Goal: Task Accomplishment & Management: Use online tool/utility

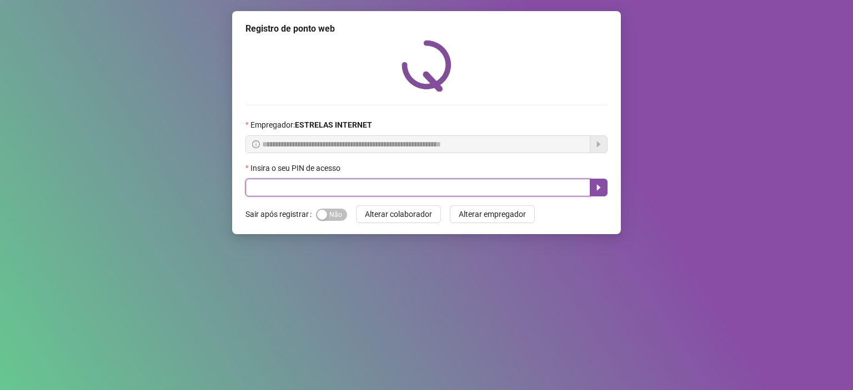
click at [342, 188] on input "text" at bounding box center [417, 188] width 345 height 18
type input "*****"
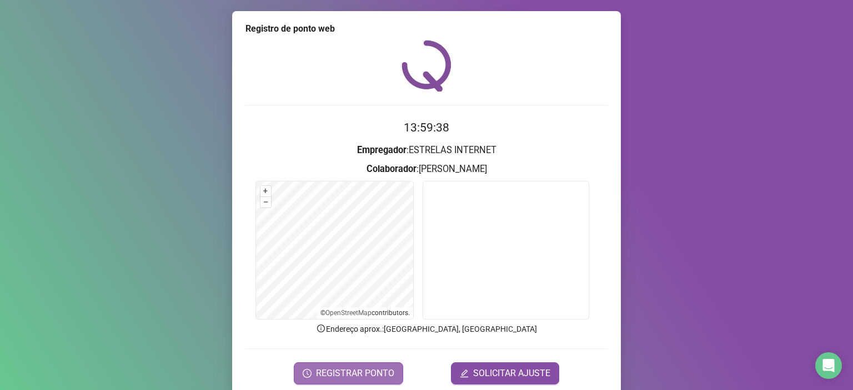
click at [375, 364] on button "REGISTRAR PONTO" at bounding box center [348, 373] width 109 height 22
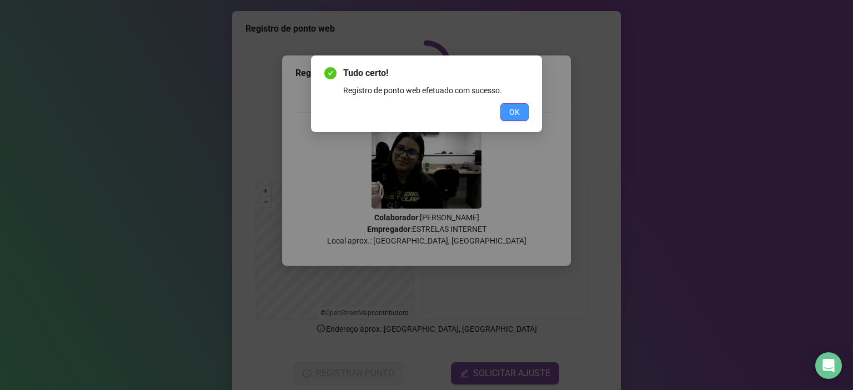
click at [507, 116] on button "OK" at bounding box center [514, 112] width 28 height 18
